Goal: Check status

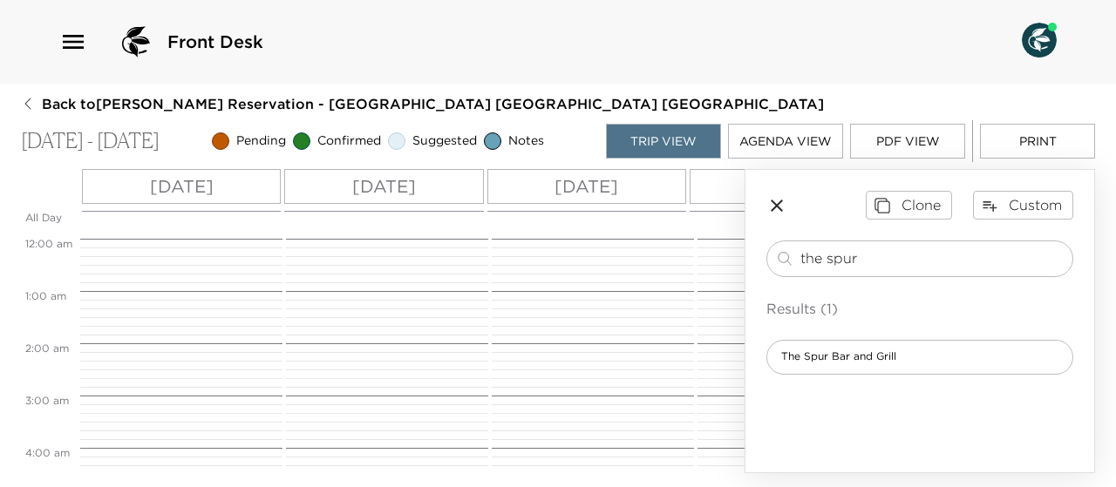
scroll to position [974, 0]
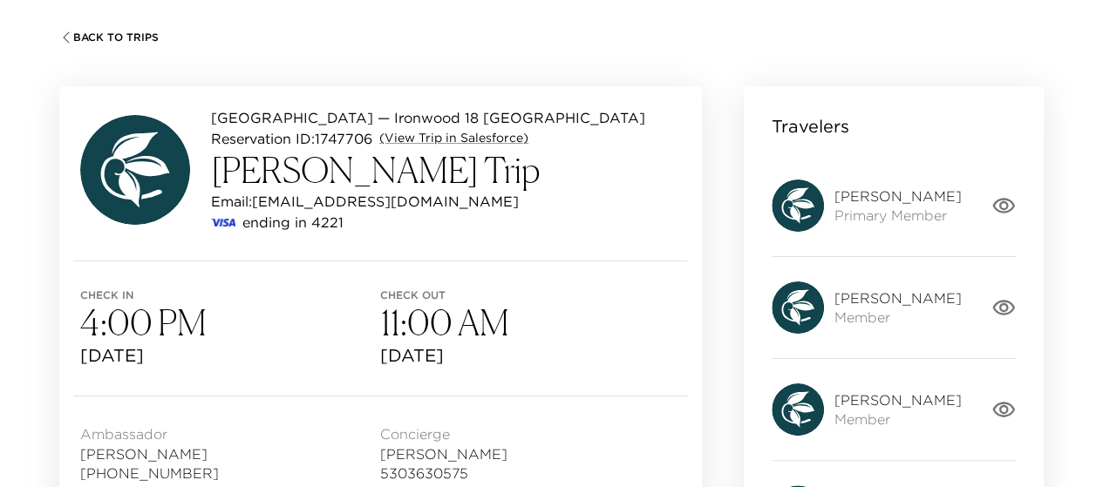
scroll to position [98, 0]
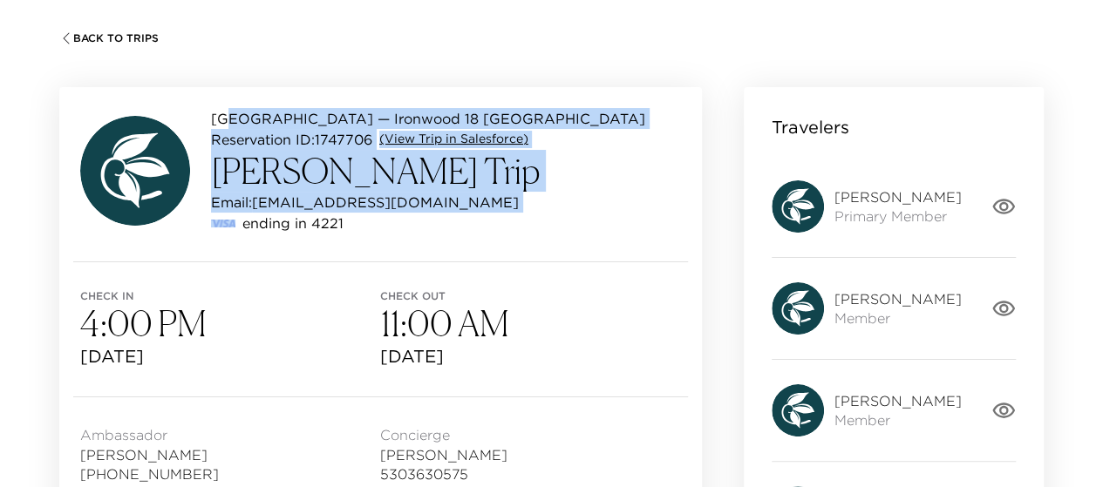
drag, startPoint x: 240, startPoint y: 241, endPoint x: 221, endPoint y: 118, distance: 124.4
click at [221, 118] on div "Ironwood — Ironwood 18 Deer Valley Ironwood Reservation ID: 1747706 (View Trip …" at bounding box center [380, 174] width 642 height 174
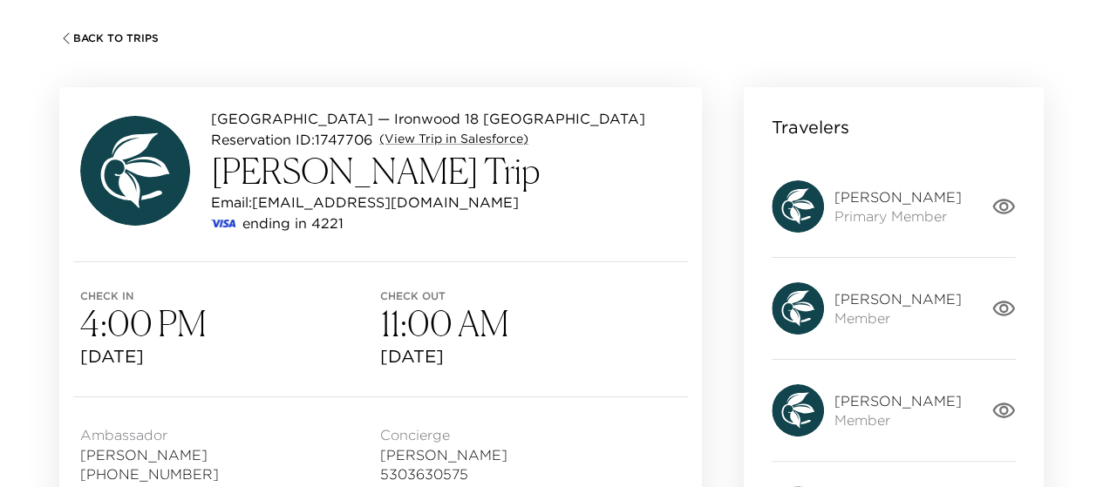
click at [391, 236] on div "Ironwood — Ironwood 18 Deer Valley Ironwood Reservation ID: 1747706 (View Trip …" at bounding box center [380, 174] width 642 height 174
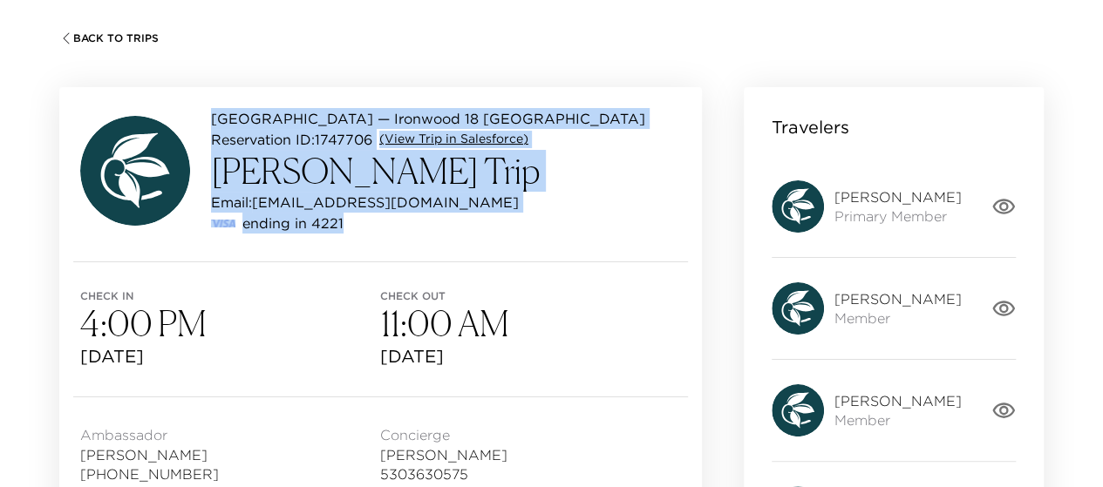
drag, startPoint x: 356, startPoint y: 224, endPoint x: 204, endPoint y: 106, distance: 192.6
click at [204, 106] on div "Ironwood — Ironwood 18 Deer Valley Ironwood Reservation ID: 1747706 (View Trip …" at bounding box center [380, 174] width 642 height 174
copy div "Ironwood — Ironwood 18 Deer Valley Ironwood Reservation ID: 1747706 (View Trip …"
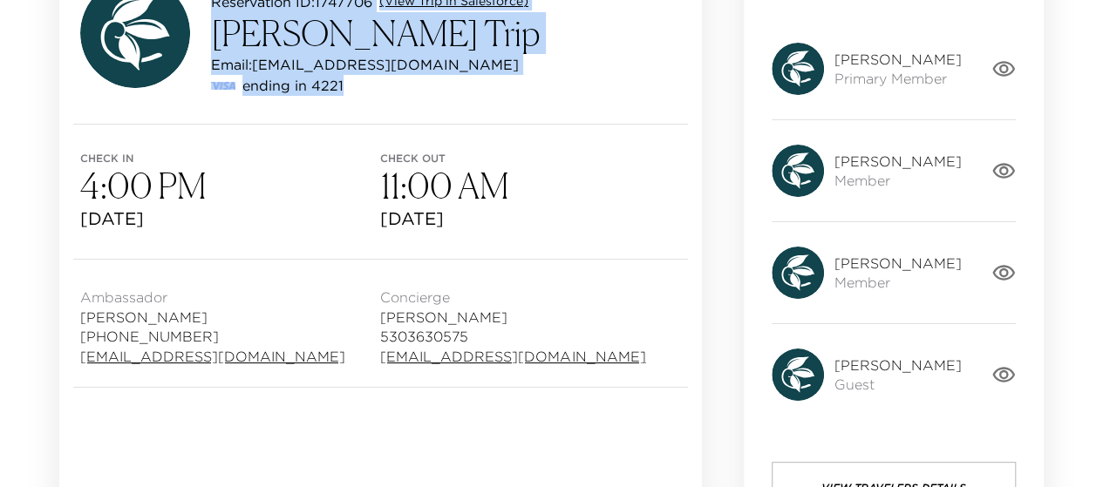
scroll to position [247, 0]
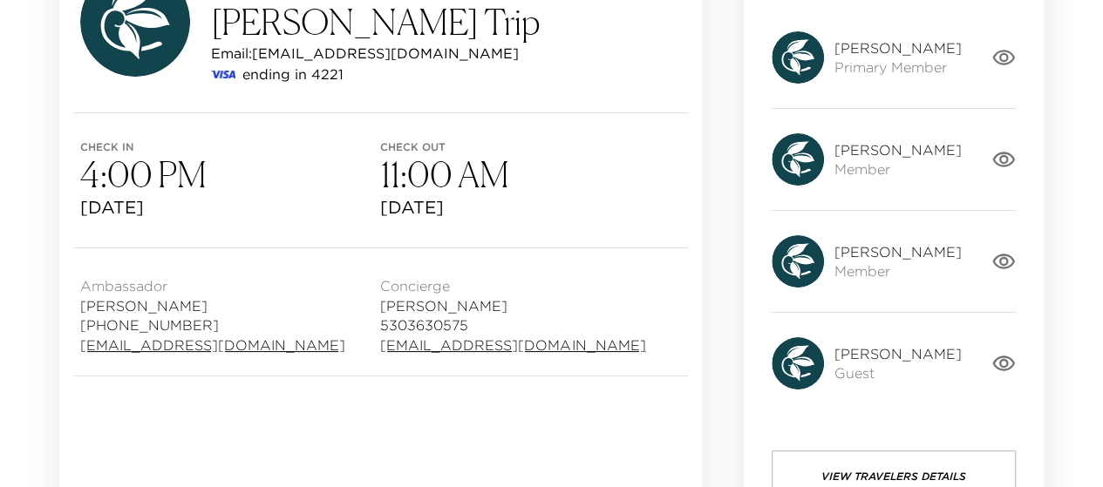
click at [297, 339] on div "Ambassador Emily Fildes (303) 493-6205 efildes@exclusiveresorts.com" at bounding box center [230, 311] width 300 height 85
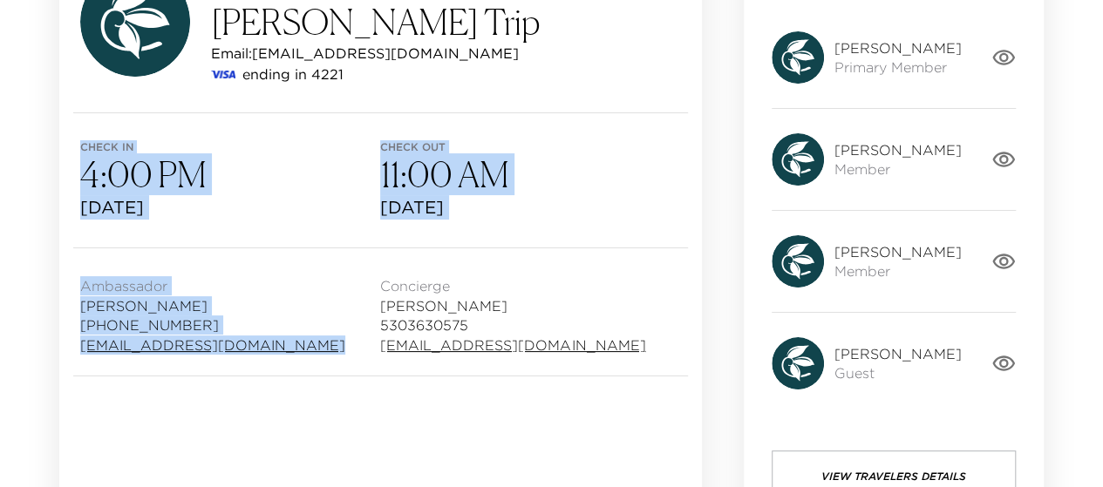
drag, startPoint x: 289, startPoint y: 352, endPoint x: 64, endPoint y: 144, distance: 307.2
click at [64, 144] on div "Ironwood — Ironwood 18 Deer Valley Ironwood Reservation ID: 1747706 (View Trip …" at bounding box center [380, 157] width 642 height 438
click at [64, 144] on div "Check in 4:00 PM Sun, Dec 28, 2025 Check out 11:00 AM Sun, Jan 4, 2026" at bounding box center [380, 180] width 642 height 134
drag, startPoint x: 288, startPoint y: 348, endPoint x: 71, endPoint y: 147, distance: 294.8
click at [71, 147] on div "Ironwood — Ironwood 18 Deer Valley Ironwood Reservation ID: 1747706 (View Trip …" at bounding box center [380, 157] width 642 height 438
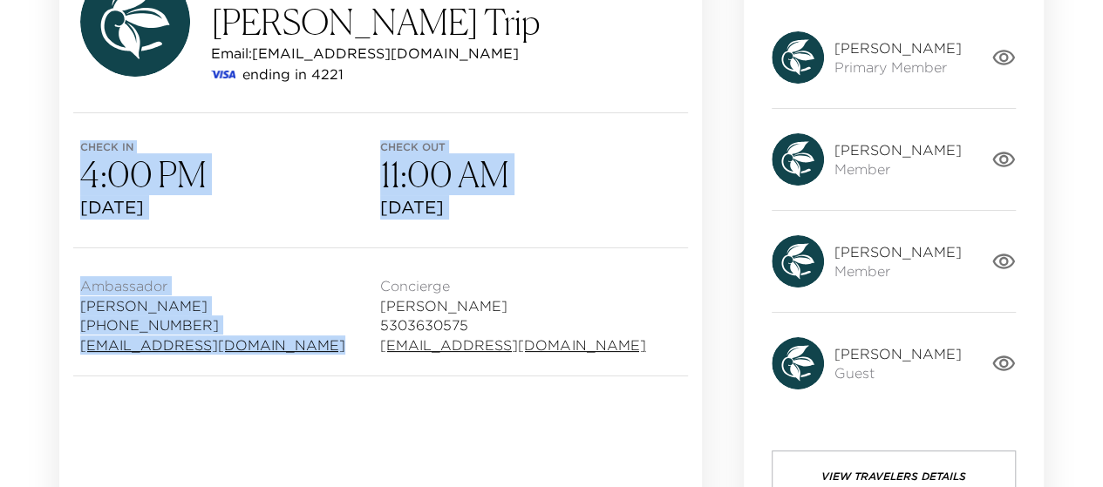
copy div "Check in 4:00 PM Sun, Dec 28, 2025 Check out 11:00 AM Sun, Jan 4, 2026 Ambassad…"
